Goal: Task Accomplishment & Management: Manage account settings

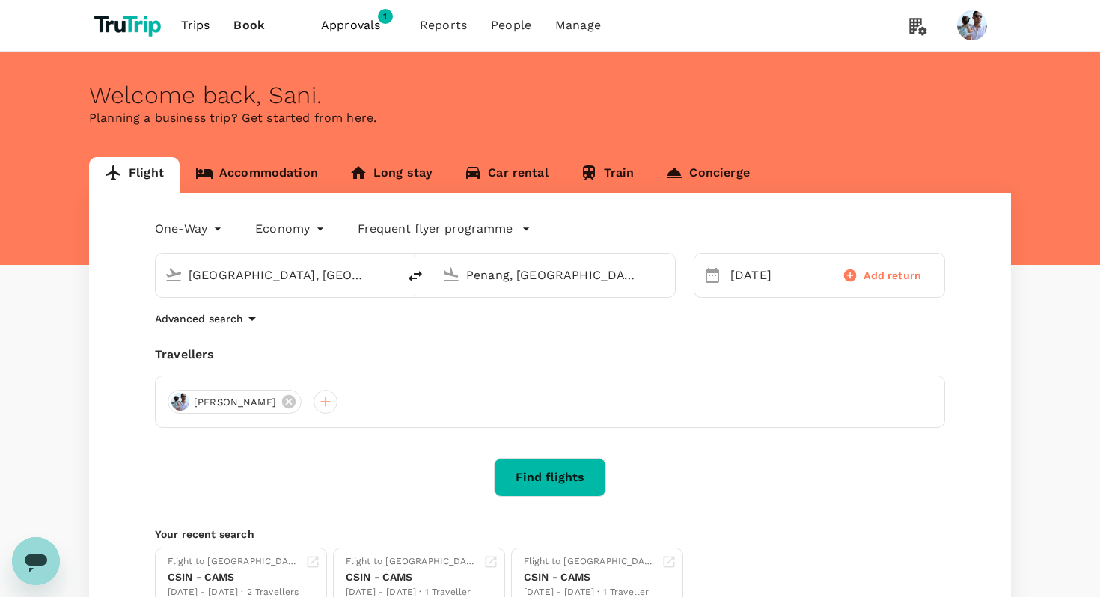
type input "[GEOGRAPHIC_DATA], [GEOGRAPHIC_DATA] (any)"
type input "Penang, [GEOGRAPHIC_DATA] (any)"
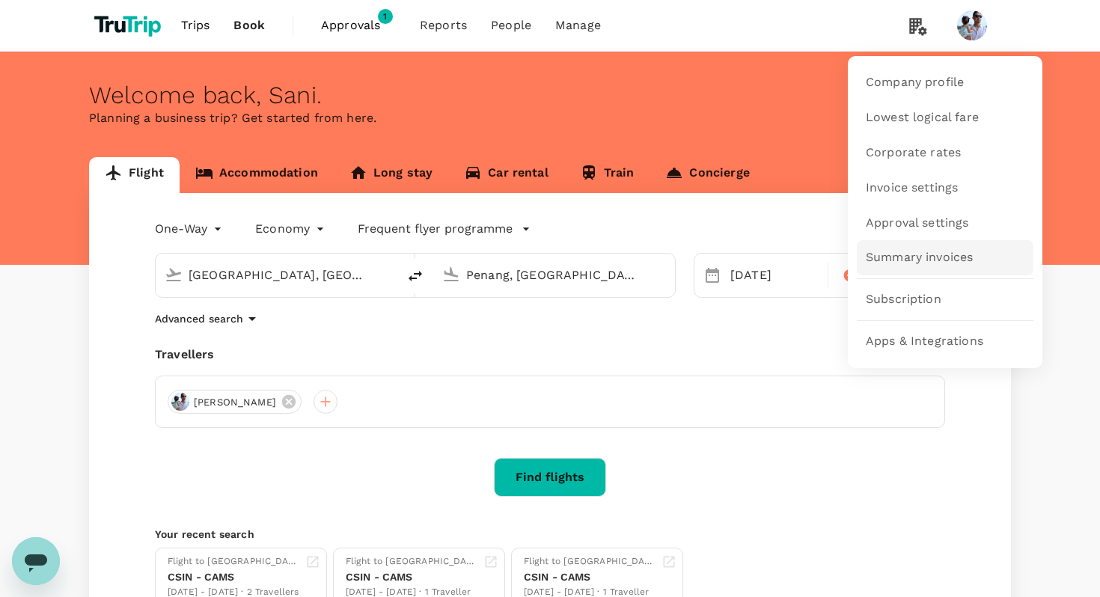
click at [937, 254] on span "Summary invoices" at bounding box center [919, 257] width 107 height 17
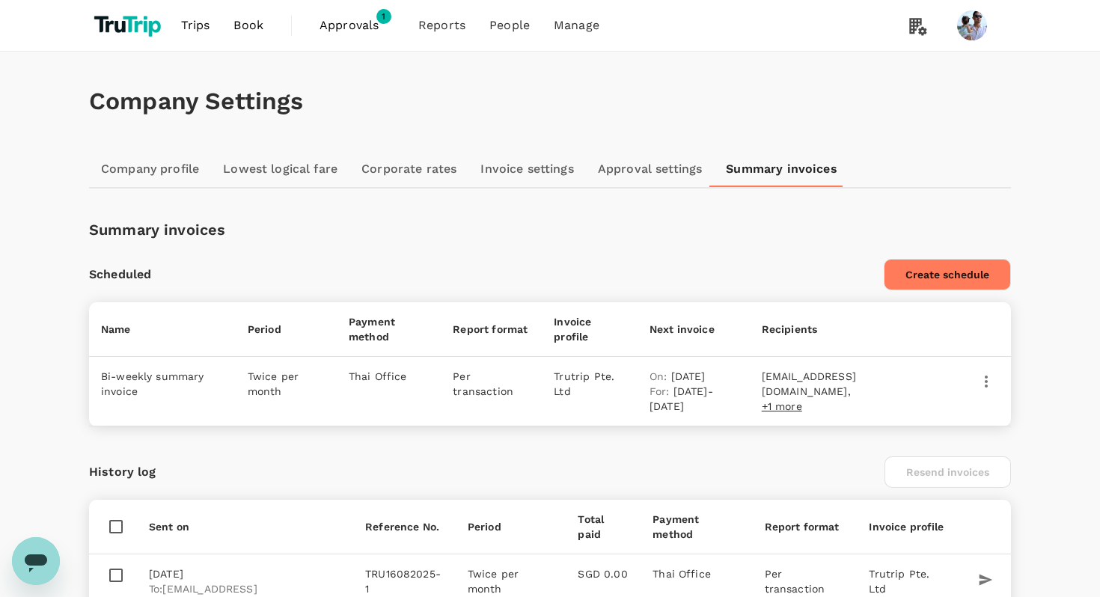
click at [926, 268] on button "Create schedule" at bounding box center [947, 274] width 127 height 31
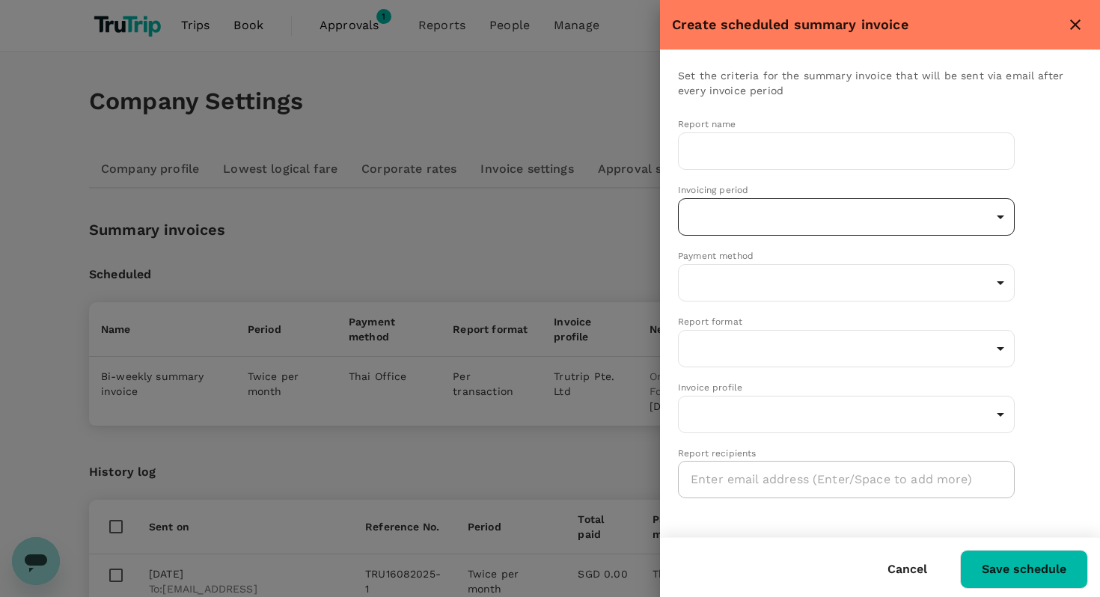
click at [868, 208] on body "Trips Book Approvals 1 Reports People Manage Company Settings Company profile L…" at bounding box center [550, 413] width 1100 height 827
click at [902, 180] on div at bounding box center [550, 298] width 1100 height 597
click at [839, 512] on div "Set the criteria for the summary invoice that will be sent via email after ever…" at bounding box center [880, 293] width 440 height 487
